Goal: Task Accomplishment & Management: Complete application form

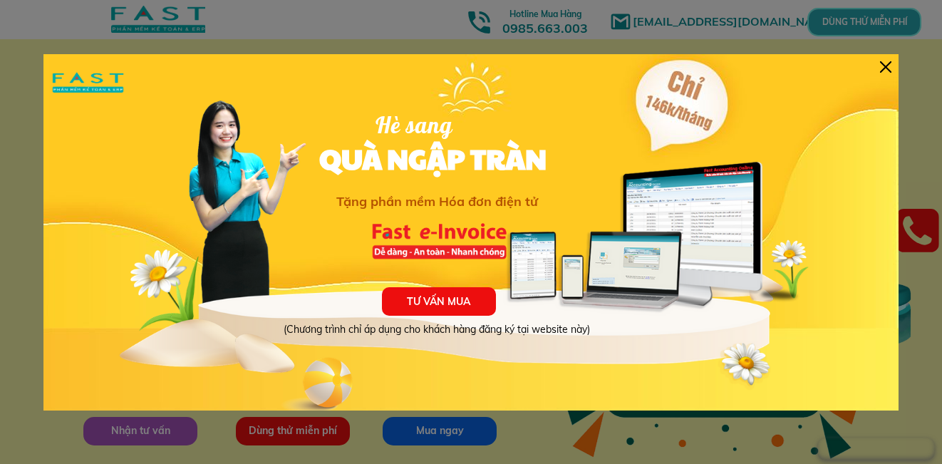
drag, startPoint x: 882, startPoint y: 71, endPoint x: 794, endPoint y: 91, distance: 90.7
click at [882, 71] on div at bounding box center [885, 66] width 11 height 11
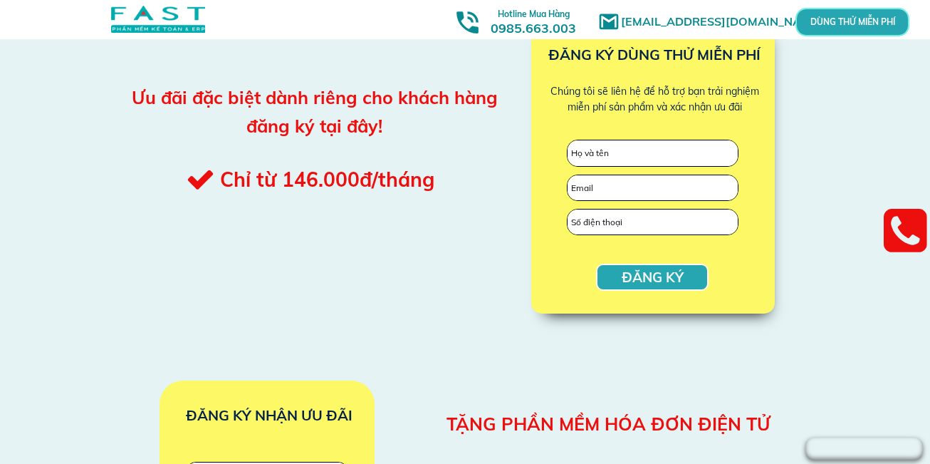
scroll to position [1567, 0]
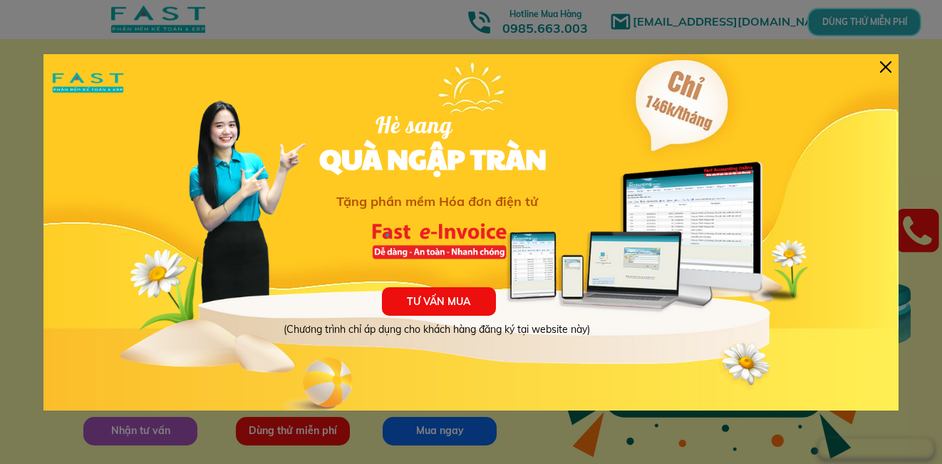
click at [889, 66] on div at bounding box center [885, 66] width 11 height 11
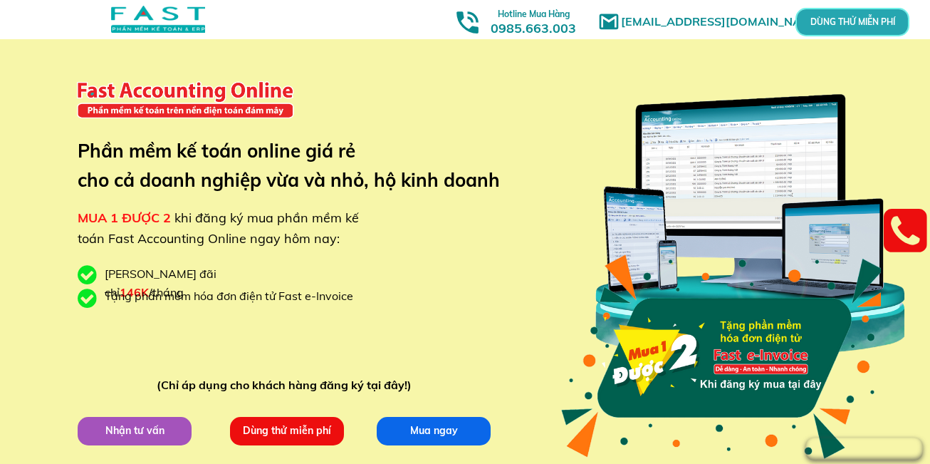
click at [851, 19] on p "DÙNG THỬ MIỄN PHÍ" at bounding box center [853, 22] width 34 height 8
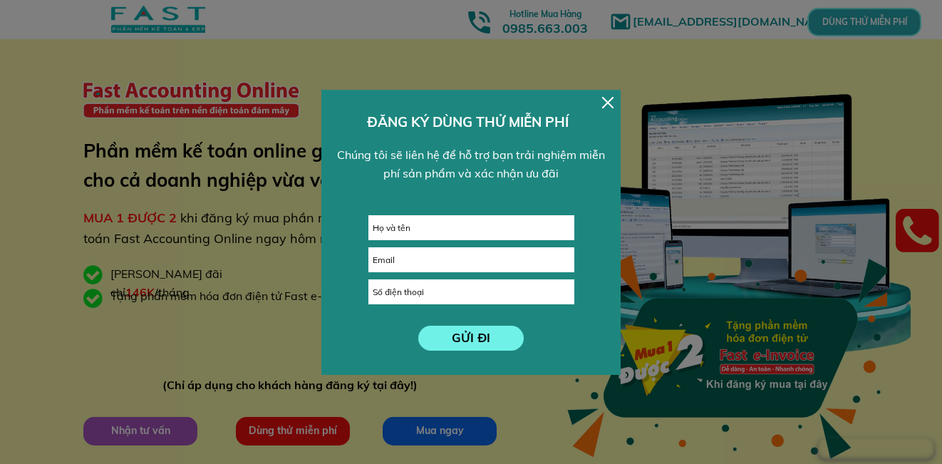
click at [425, 229] on input "text" at bounding box center [471, 228] width 204 height 24
type input "phạm thị tuyến"
click at [439, 262] on input "email" at bounding box center [471, 260] width 204 height 24
type input "phamtuyen1812@gmail.com"
click at [440, 291] on input "tel" at bounding box center [471, 292] width 204 height 24
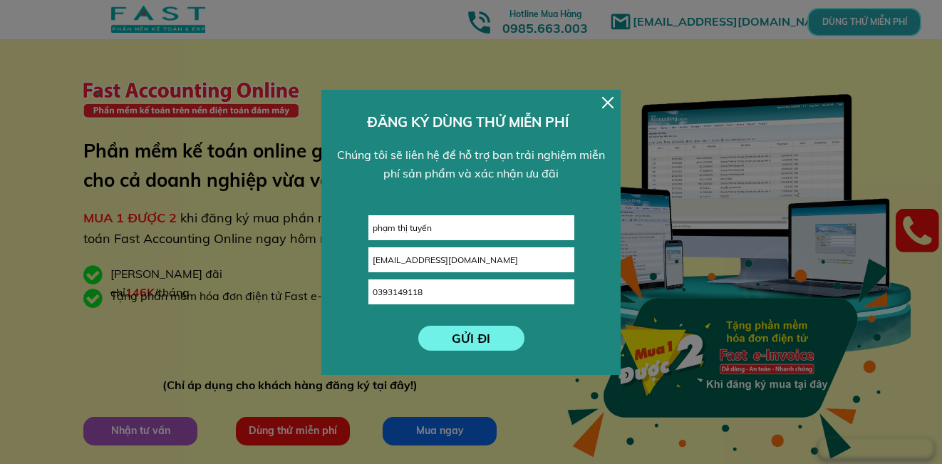
type input "0393149118"
click at [484, 338] on p "GỬI ĐI" at bounding box center [471, 338] width 106 height 25
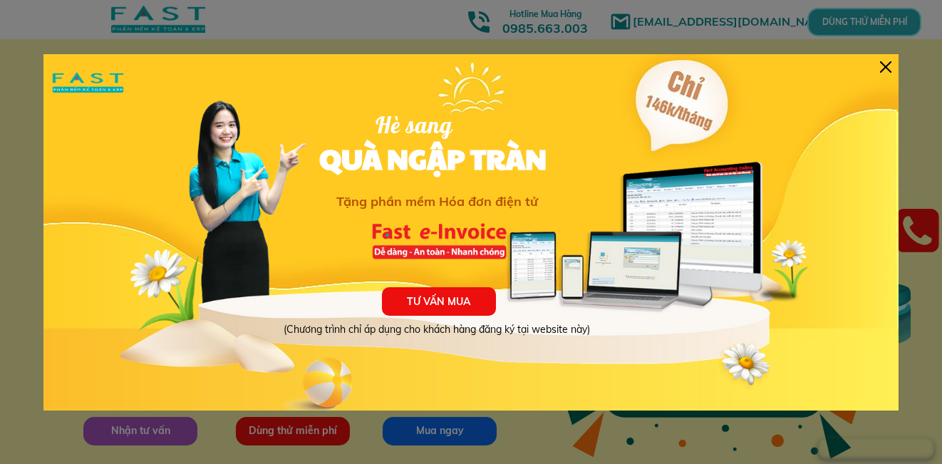
click at [883, 69] on div at bounding box center [885, 66] width 11 height 11
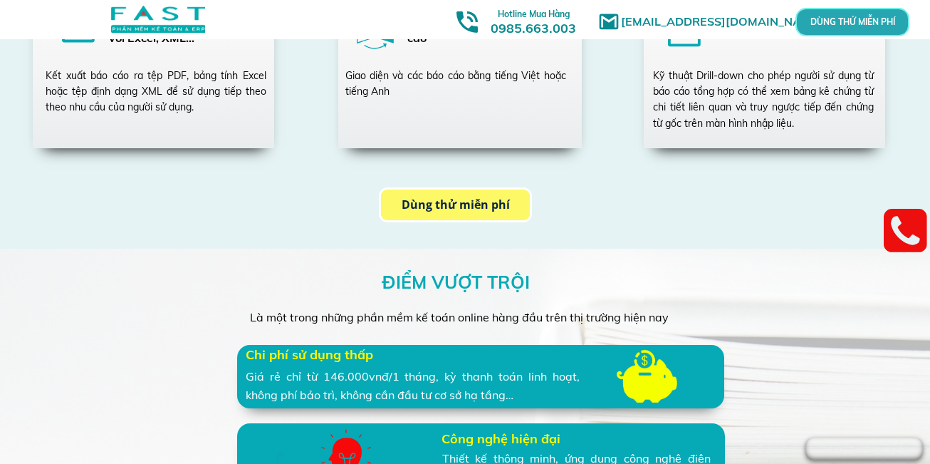
scroll to position [2850, 0]
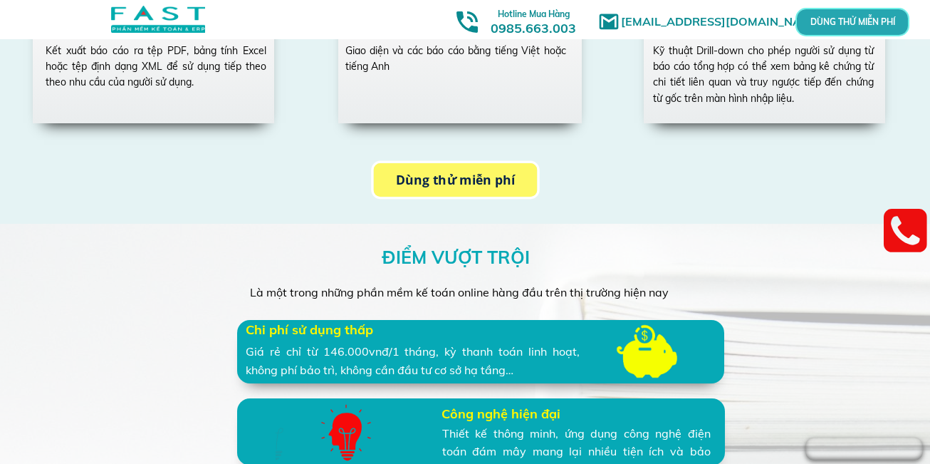
click at [420, 180] on p "Dùng thử miễn phí" at bounding box center [455, 179] width 164 height 33
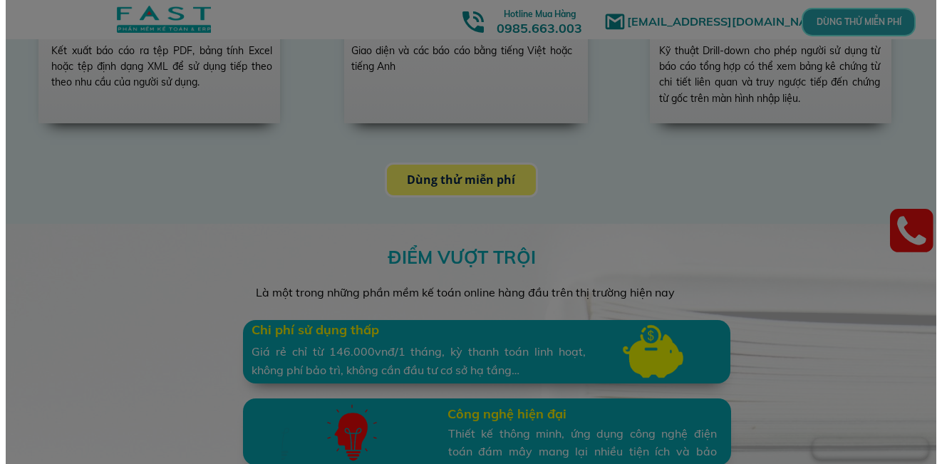
scroll to position [0, 0]
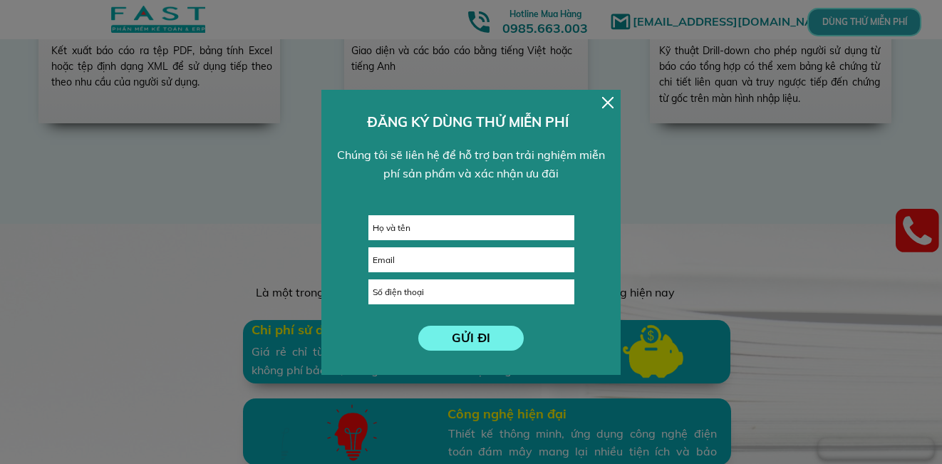
click at [606, 102] on div at bounding box center [607, 102] width 11 height 11
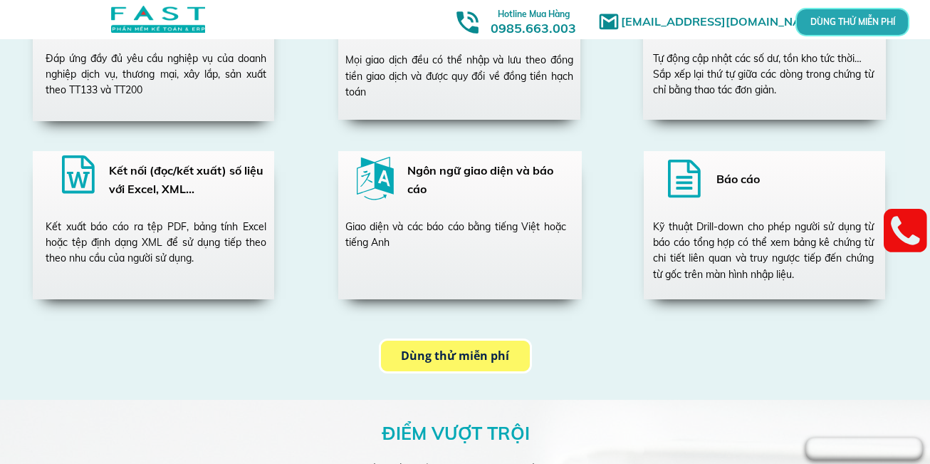
scroll to position [2565, 0]
